Goal: Task Accomplishment & Management: Manage account settings

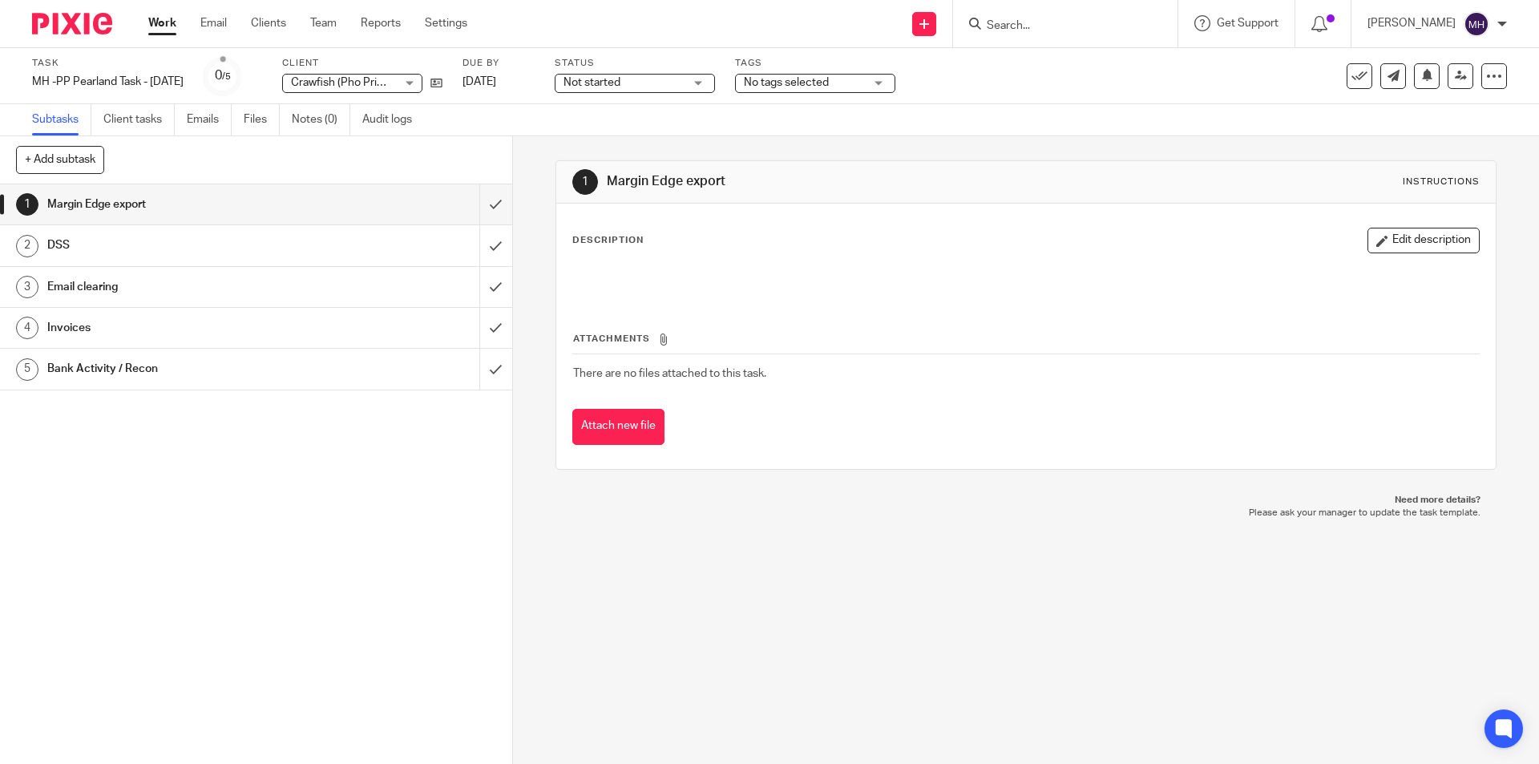
click at [96, 20] on img at bounding box center [72, 24] width 80 height 22
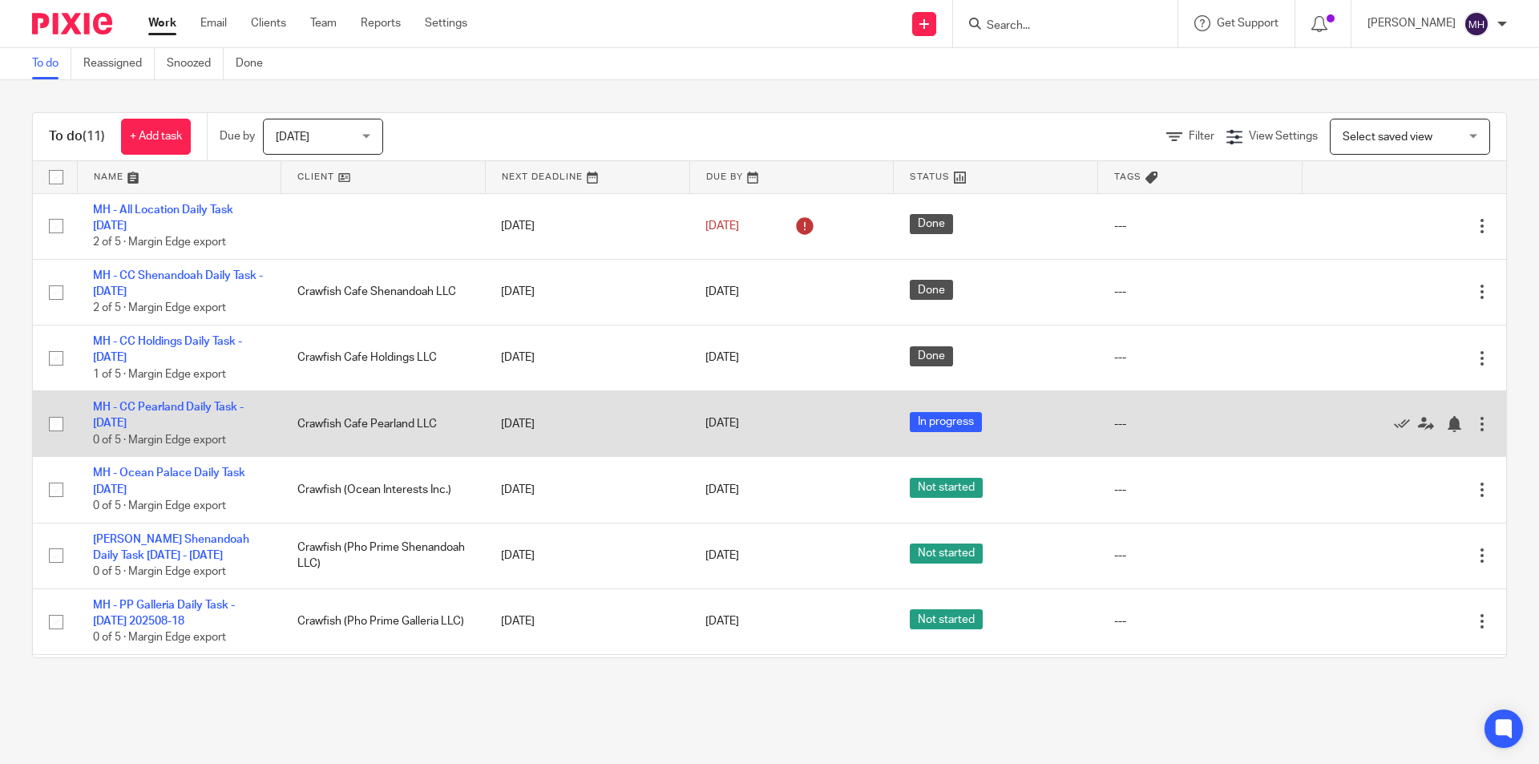
click at [1474, 425] on div at bounding box center [1482, 424] width 16 height 16
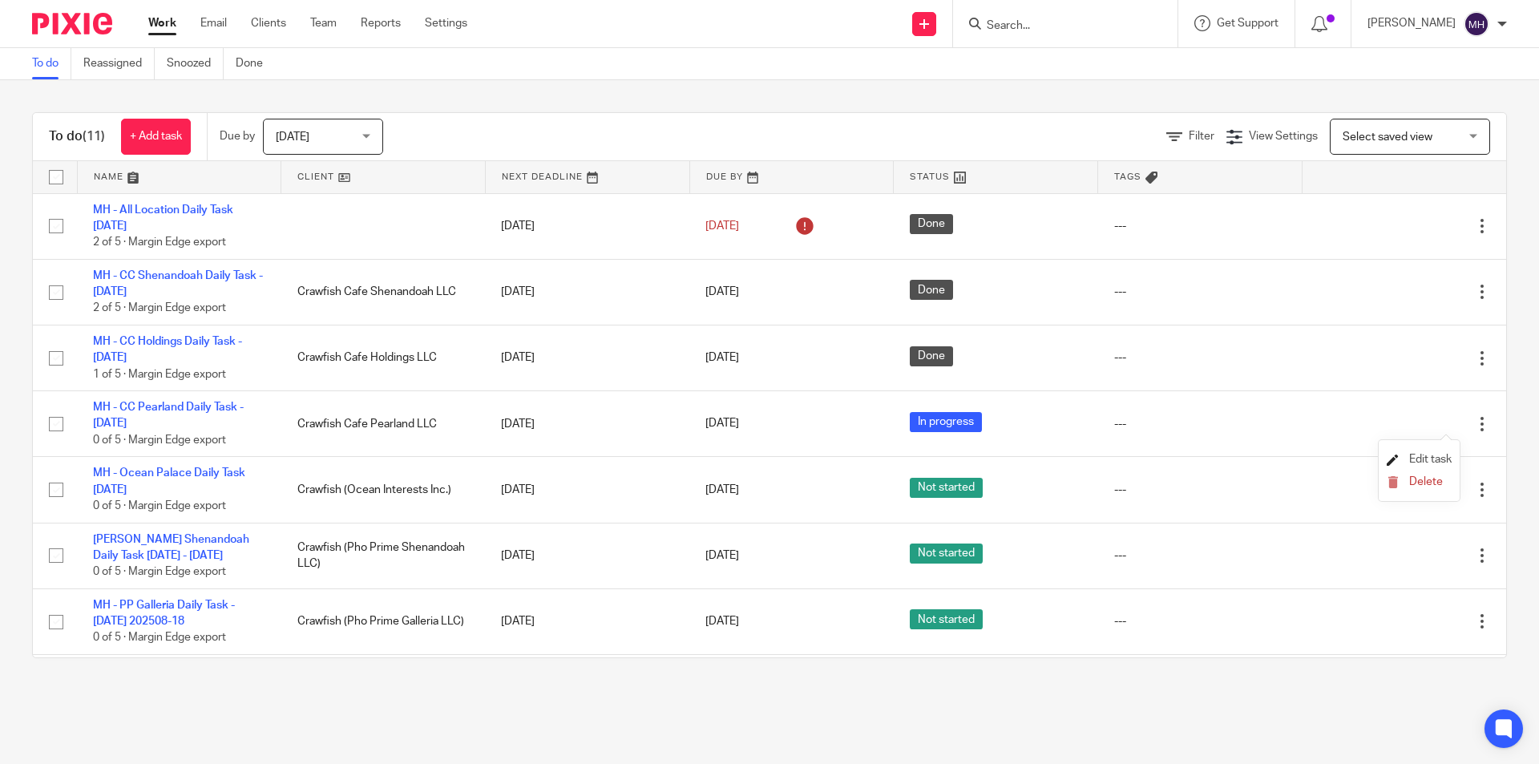
click at [1435, 456] on span "Edit task" at bounding box center [1430, 459] width 42 height 11
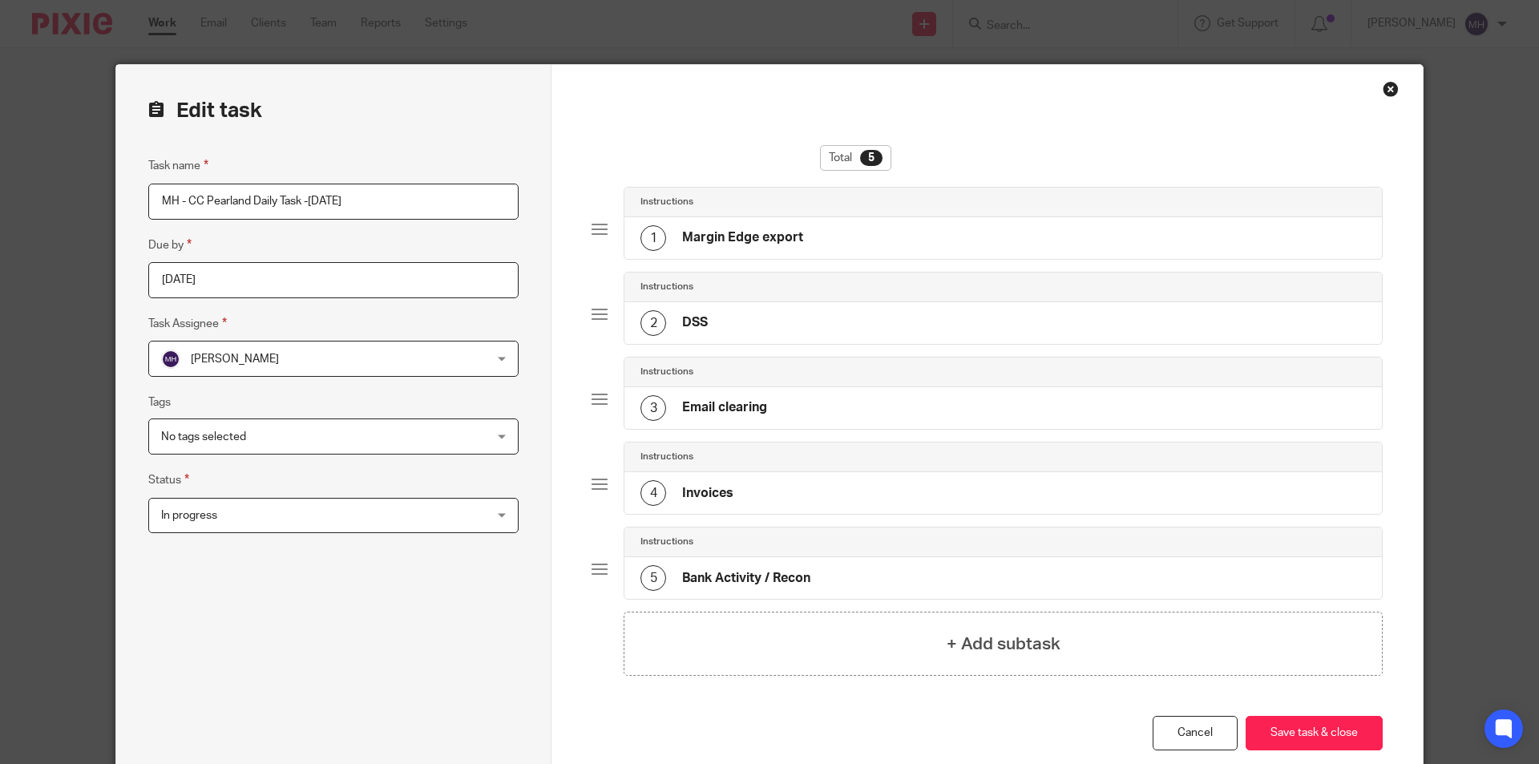
click at [335, 519] on span "In progress" at bounding box center [303, 515] width 285 height 34
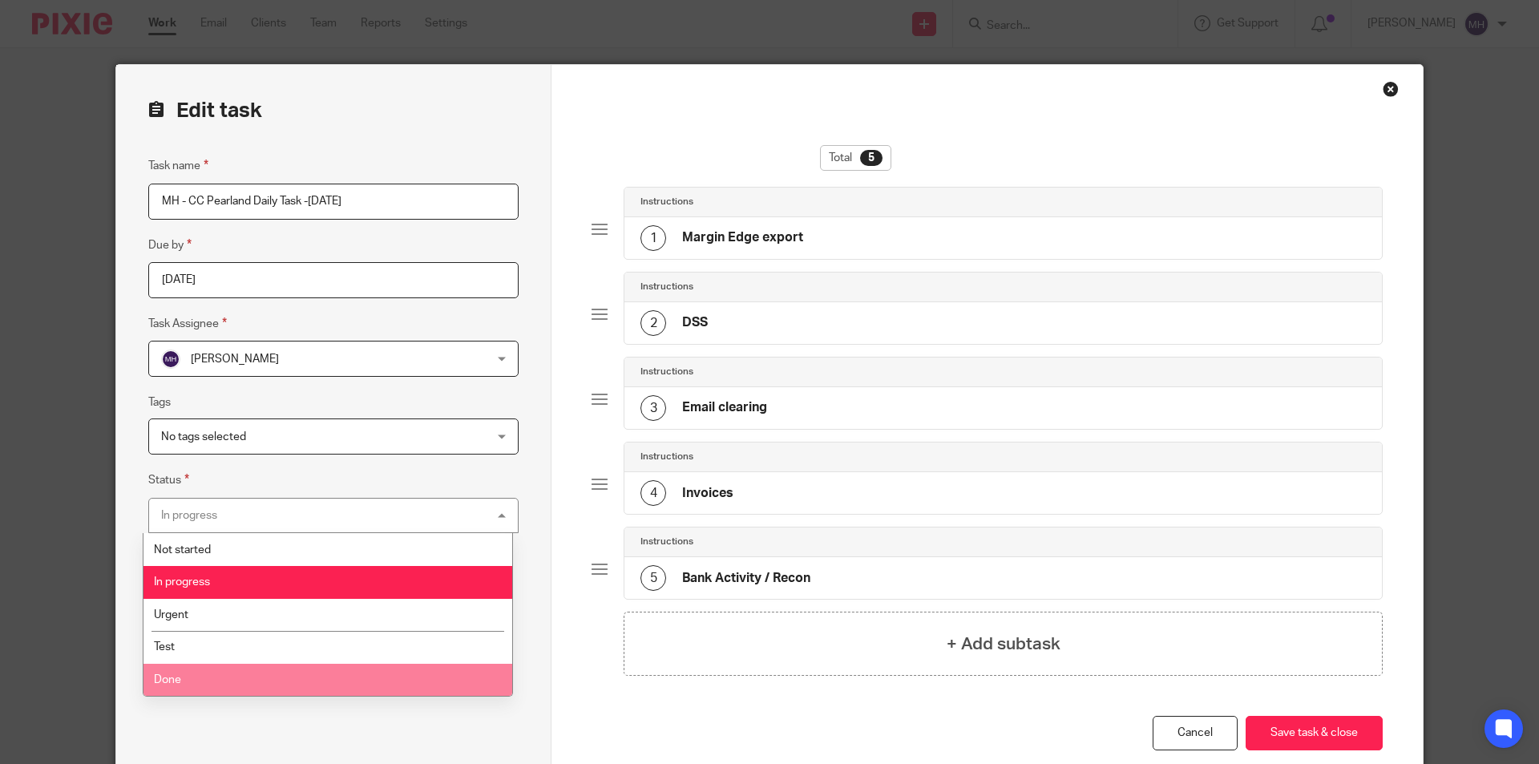
click at [240, 676] on li "Done" at bounding box center [327, 680] width 369 height 33
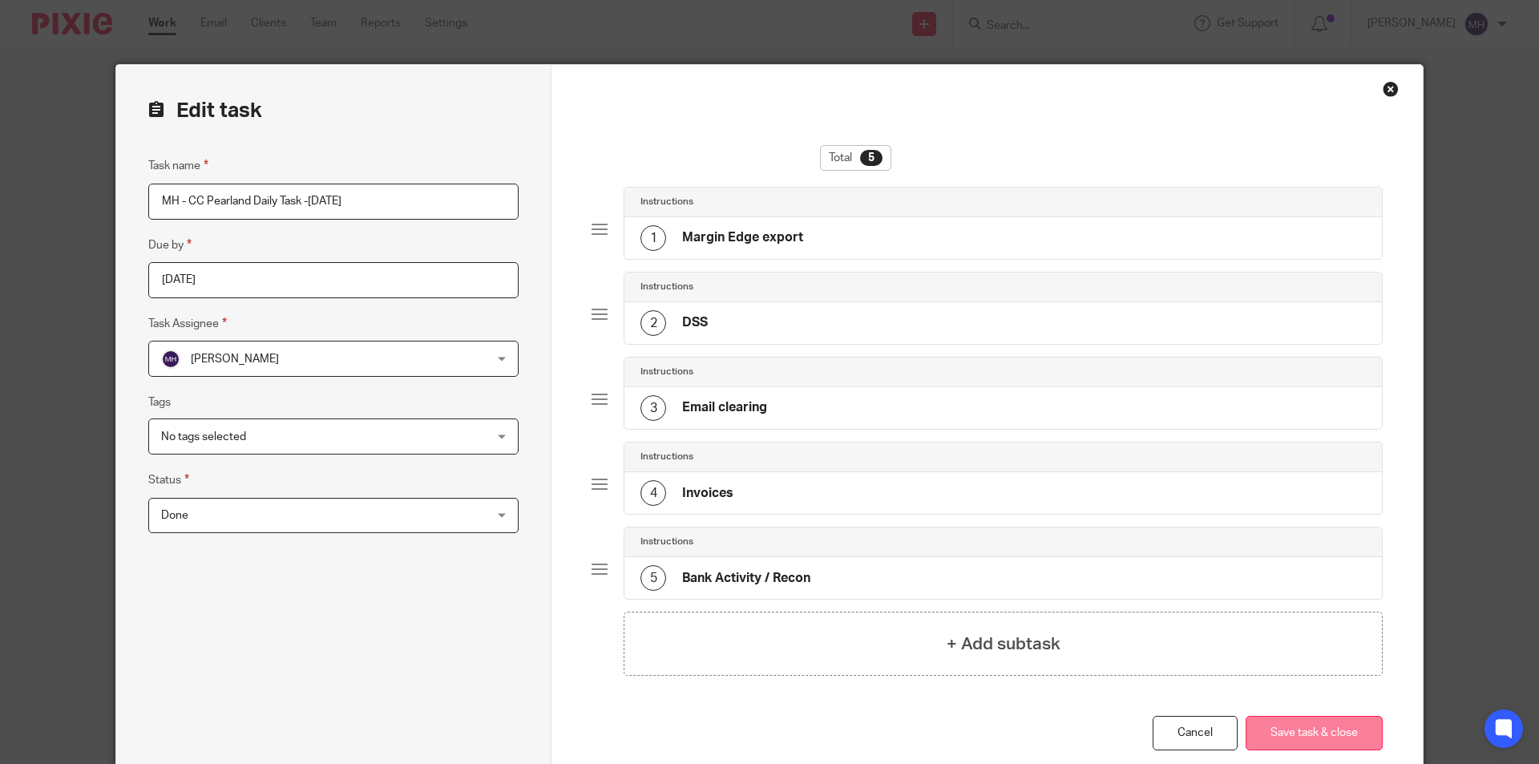
click at [1278, 730] on button "Save task & close" at bounding box center [1313, 733] width 137 height 34
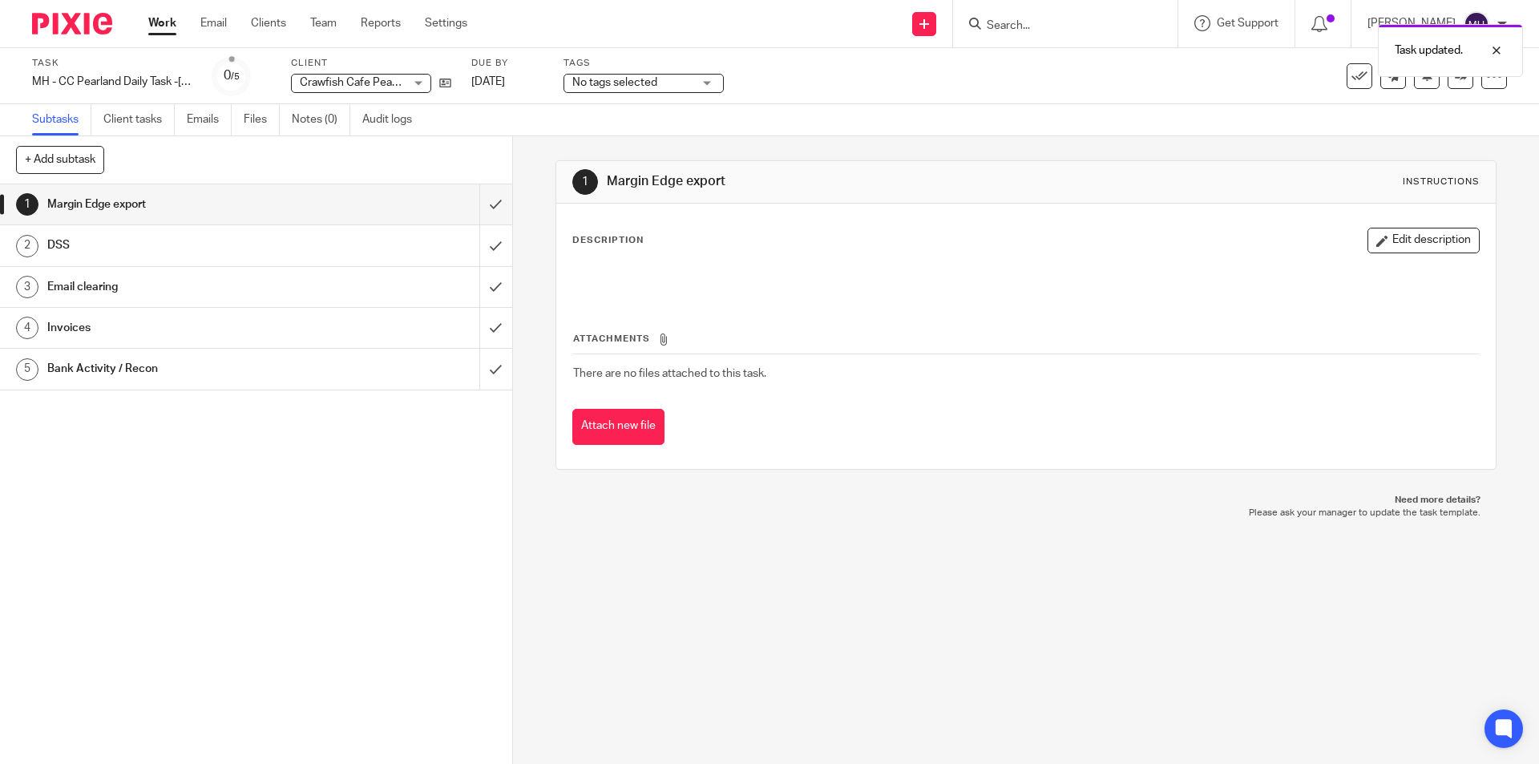
click at [88, 16] on img at bounding box center [72, 24] width 80 height 22
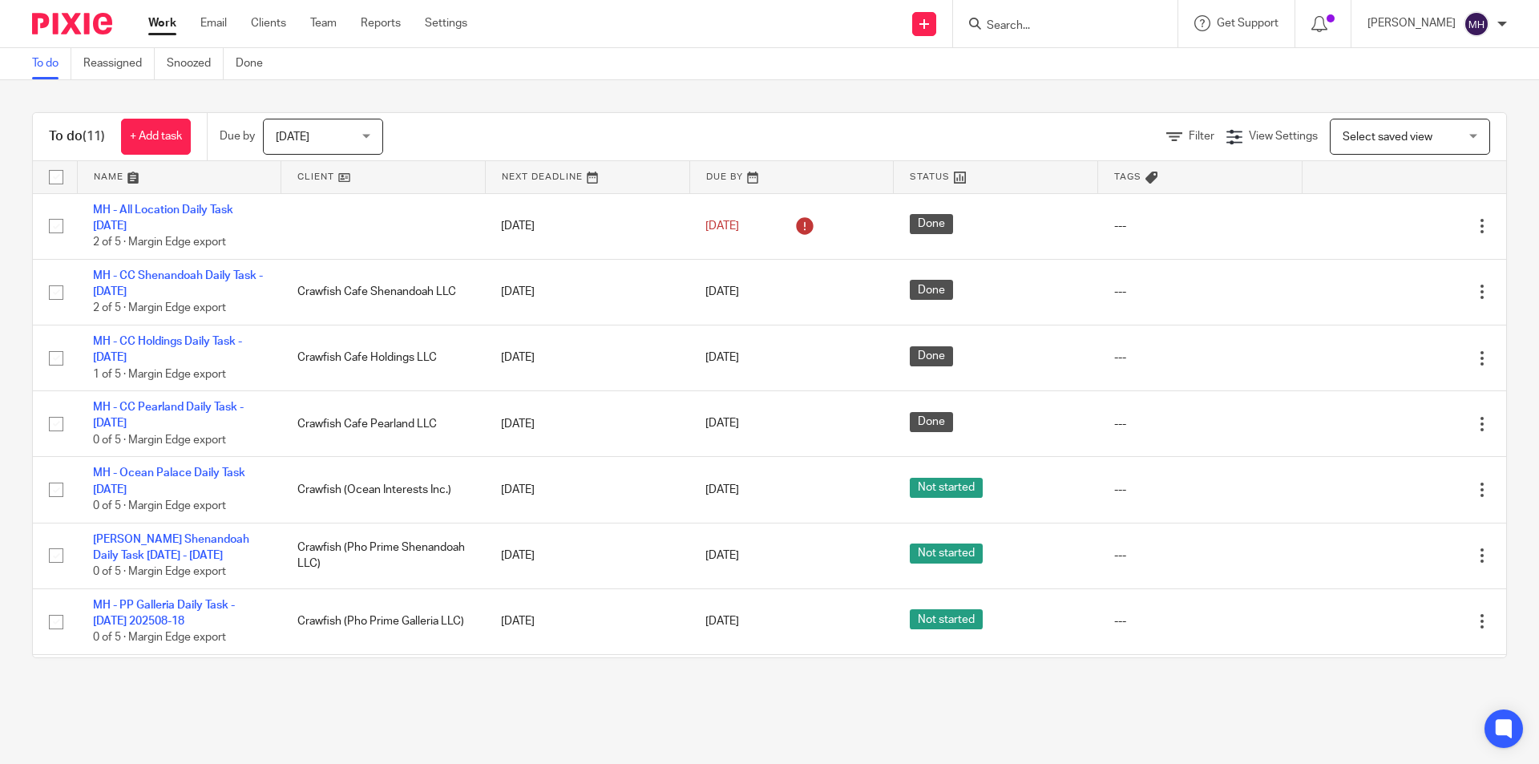
scroll to position [260, 0]
